Goal: Navigation & Orientation: Find specific page/section

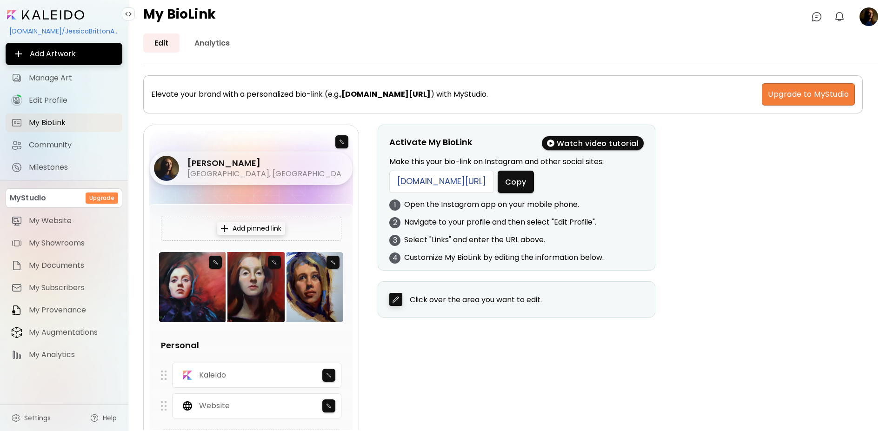
click at [14, 14] on input "image" at bounding box center [45, 14] width 77 height 9
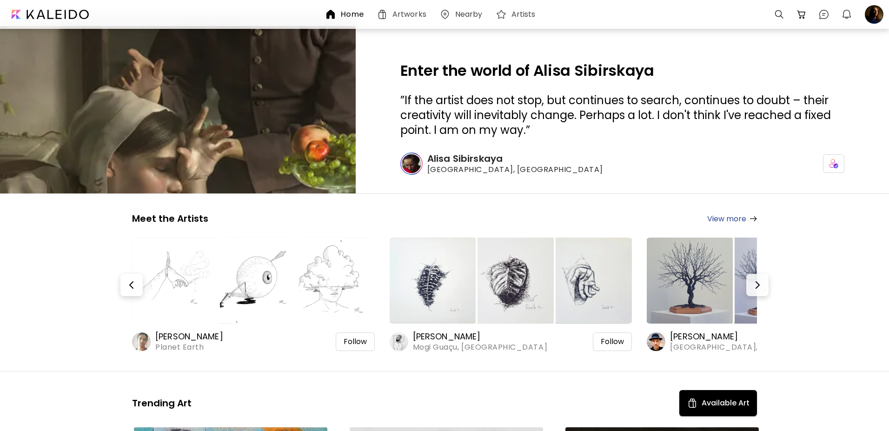
click at [468, 12] on h6 "Nearby" at bounding box center [468, 14] width 27 height 7
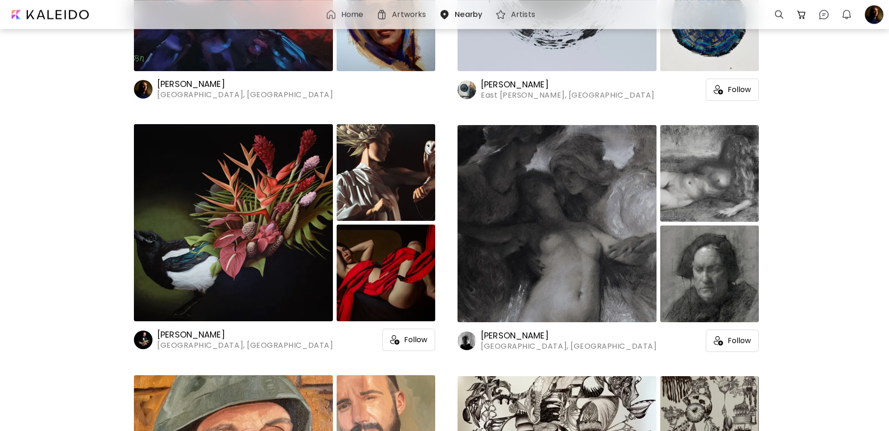
scroll to position [759, 0]
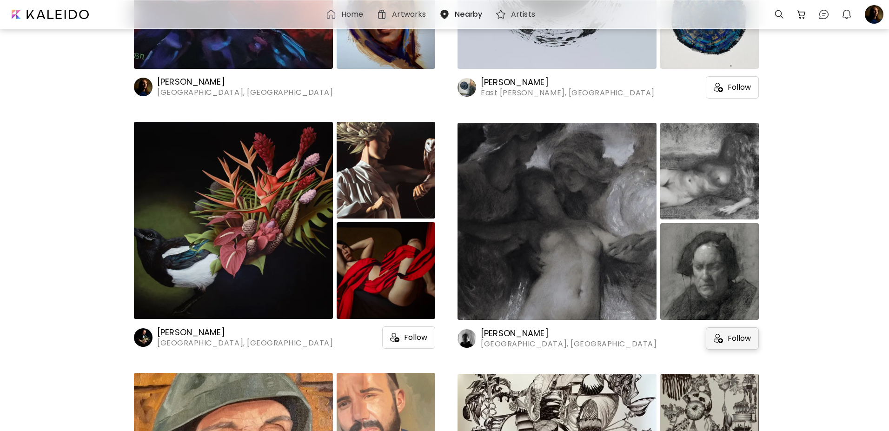
click at [742, 343] on div "Follow" at bounding box center [732, 338] width 53 height 22
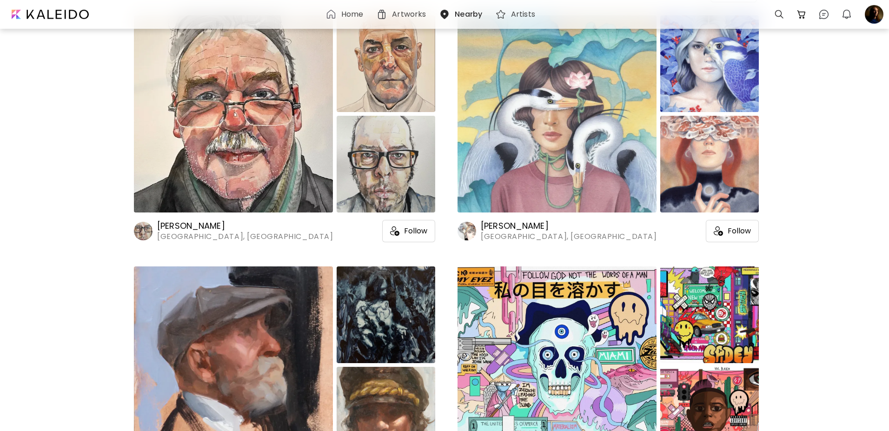
scroll to position [0, 0]
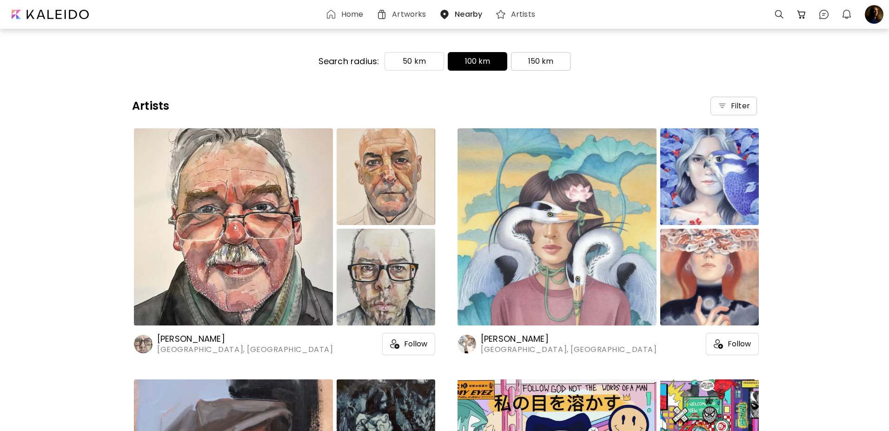
click at [534, 60] on p "150 km" at bounding box center [541, 61] width 26 height 11
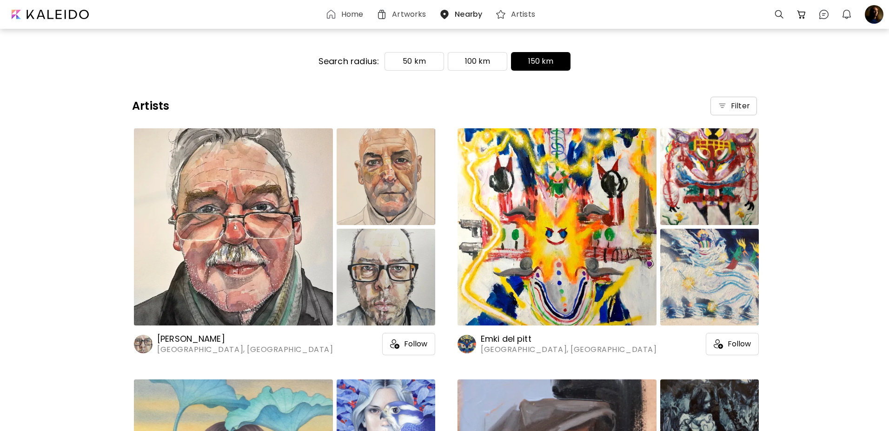
click at [357, 16] on h6 "Home" at bounding box center [352, 14] width 22 height 7
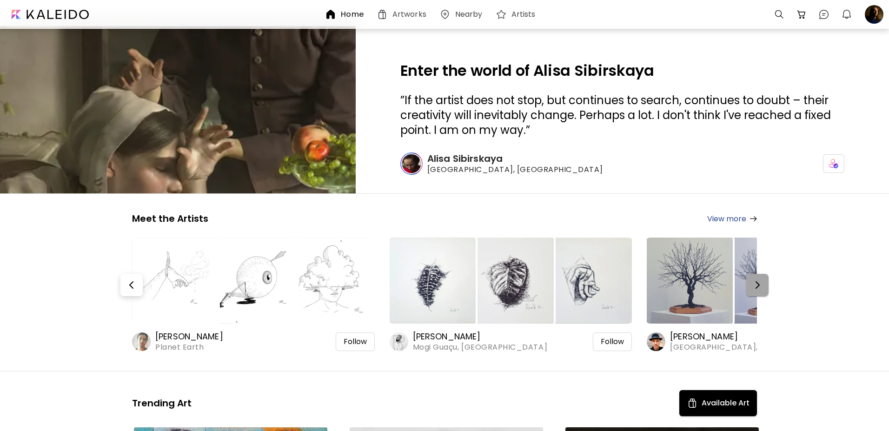
click at [759, 283] on img "button" at bounding box center [757, 285] width 11 height 11
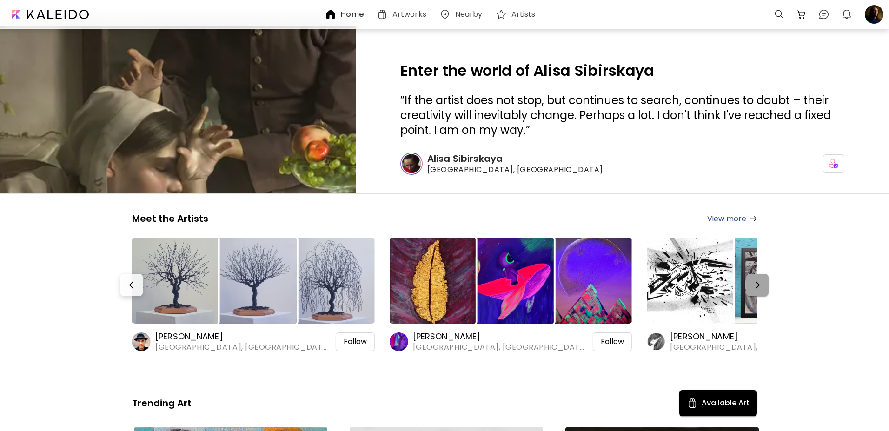
click at [759, 283] on img "button" at bounding box center [757, 285] width 11 height 11
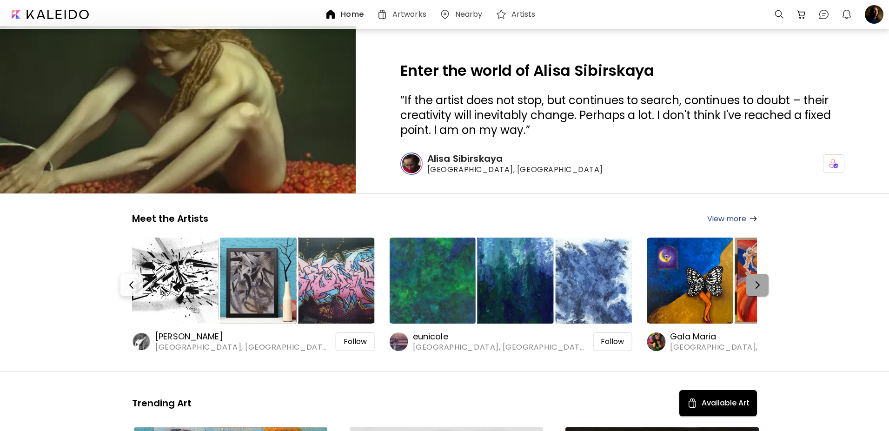
click at [759, 283] on img "button" at bounding box center [757, 285] width 11 height 11
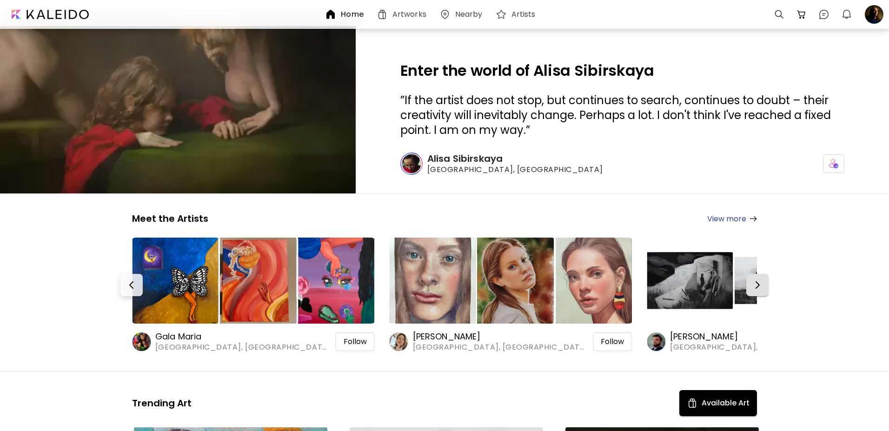
click at [759, 283] on img "button" at bounding box center [757, 285] width 11 height 11
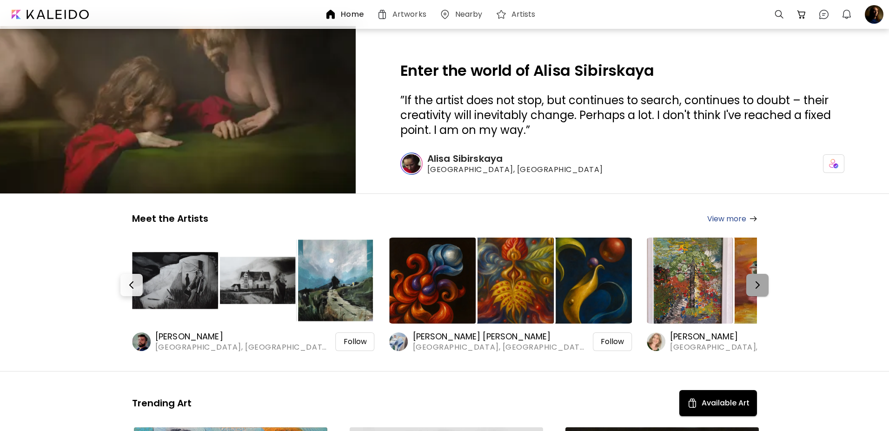
click at [759, 283] on img "button" at bounding box center [757, 285] width 11 height 11
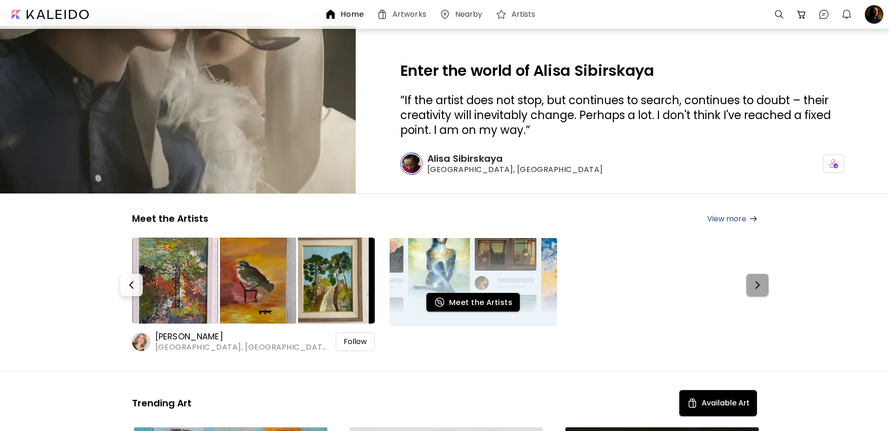
click at [764, 291] on button "button" at bounding box center [758, 285] width 22 height 22
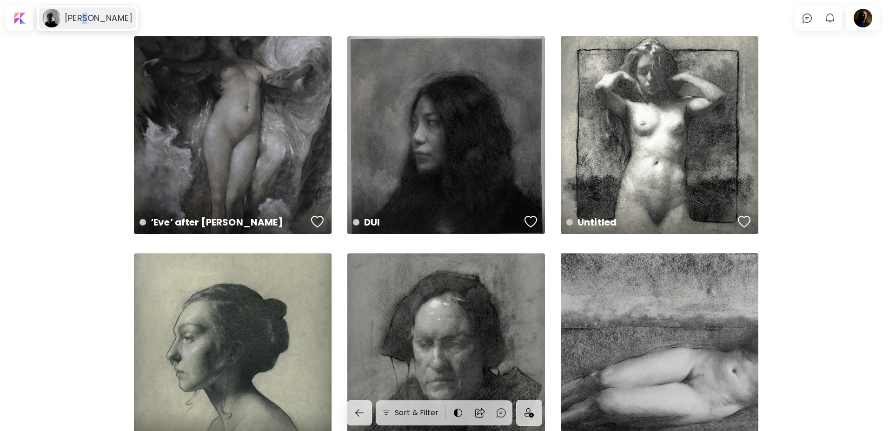
click at [84, 17] on h6 "[PERSON_NAME]" at bounding box center [99, 18] width 68 height 11
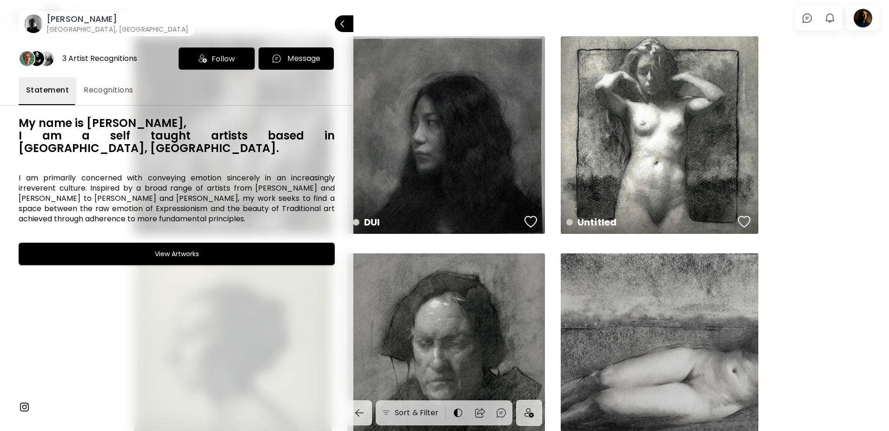
click at [108, 90] on span "Recognitions" at bounding box center [109, 90] width 50 height 11
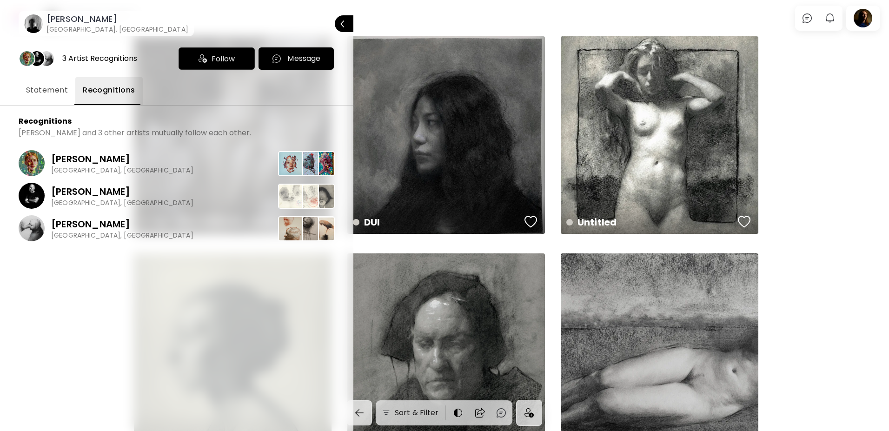
click at [33, 27] on image at bounding box center [33, 23] width 19 height 19
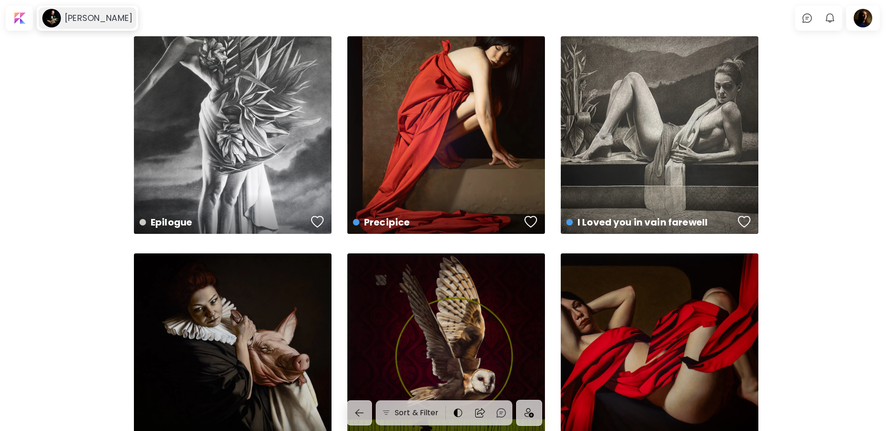
click at [75, 16] on h6 "Dylan lisle" at bounding box center [99, 18] width 68 height 11
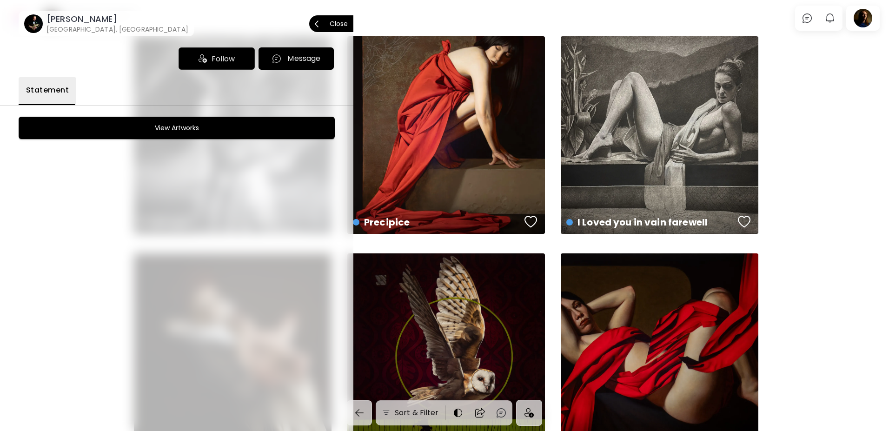
click at [350, 25] on button "Close" at bounding box center [331, 23] width 44 height 17
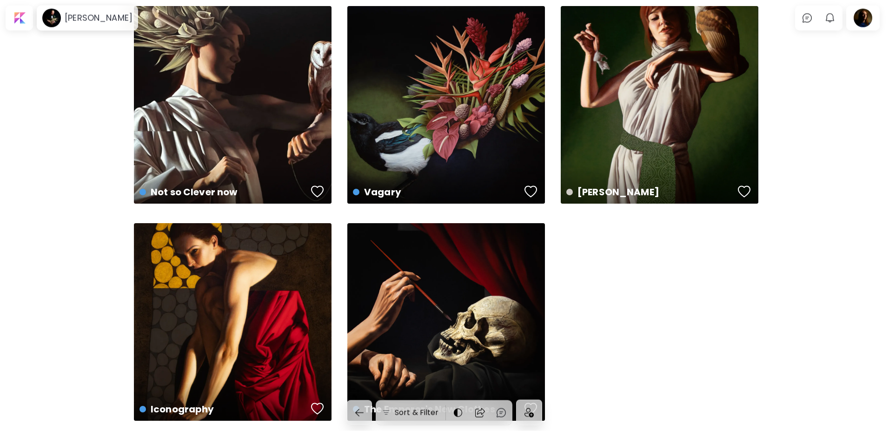
scroll to position [474, 0]
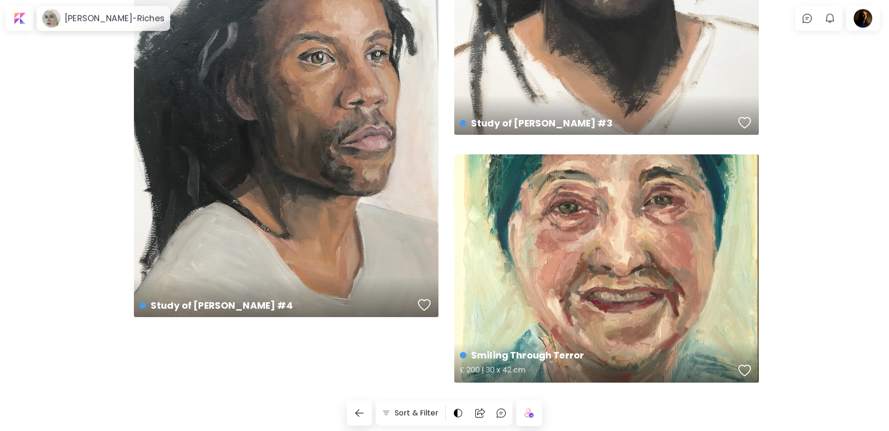
scroll to position [979, 0]
